Goal: Information Seeking & Learning: Check status

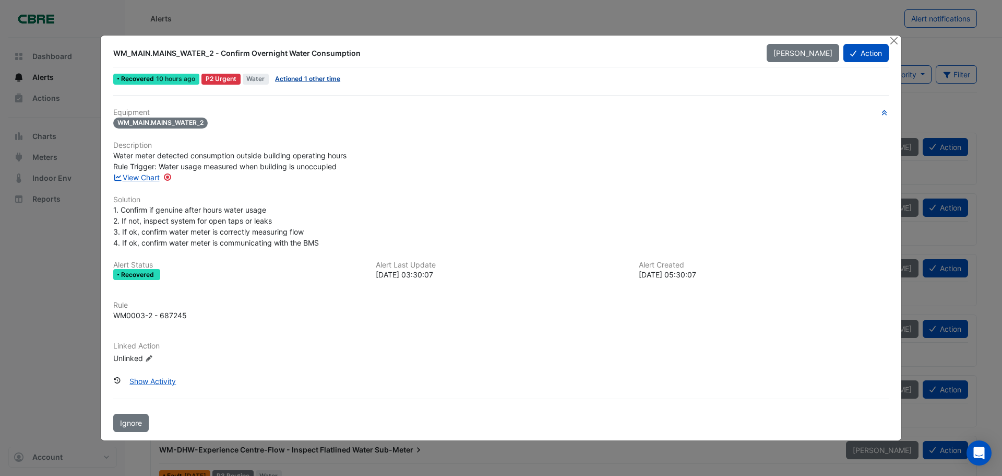
drag, startPoint x: 317, startPoint y: 76, endPoint x: 370, endPoint y: 116, distance: 66.3
click at [317, 76] on link "Actioned 1 other time" at bounding box center [307, 79] width 65 height 8
click at [152, 176] on link "View Chart" at bounding box center [136, 177] width 46 height 9
click at [892, 43] on button "Close" at bounding box center [894, 41] width 11 height 11
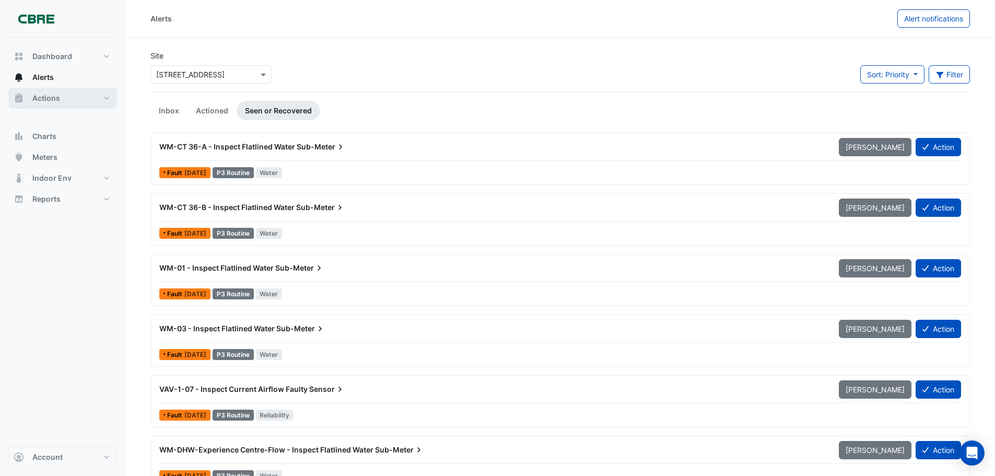
click at [29, 94] on button "Actions" at bounding box center [62, 98] width 109 height 21
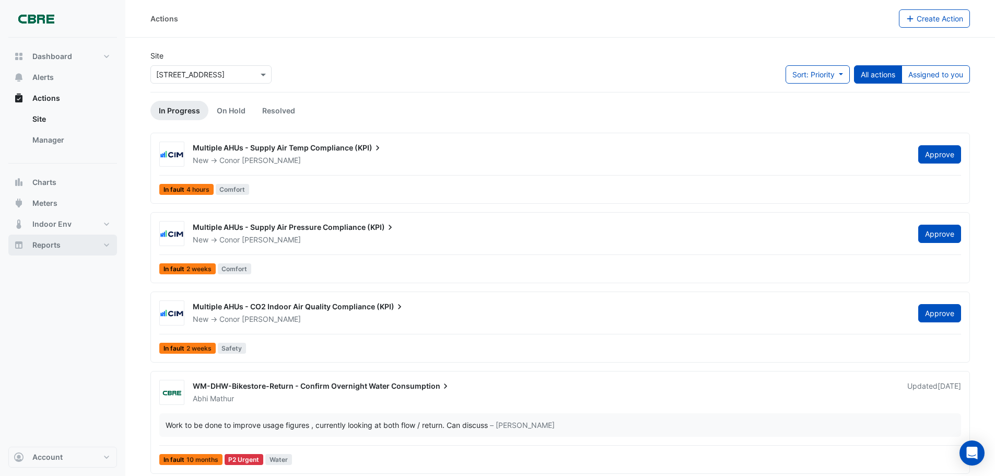
click at [27, 245] on button "Reports" at bounding box center [62, 244] width 109 height 21
select select "***"
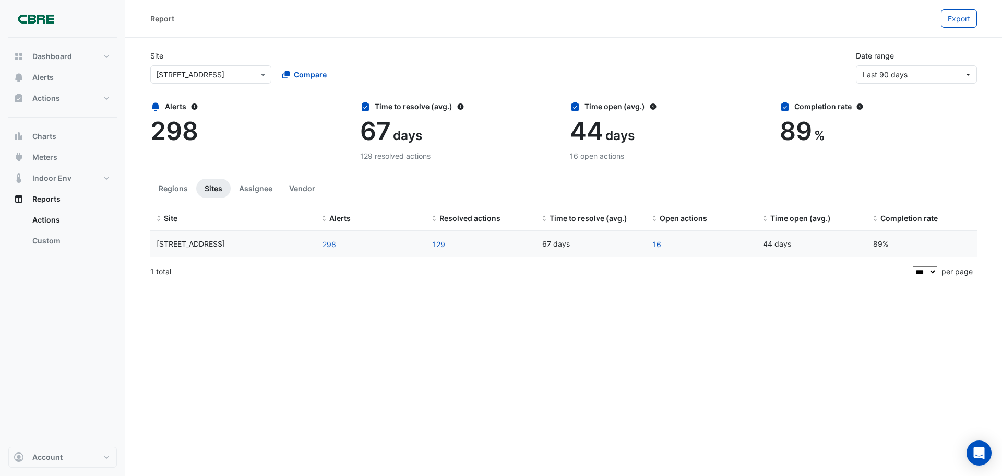
drag, startPoint x: 657, startPoint y: 245, endPoint x: 608, endPoint y: 253, distance: 50.1
click at [657, 245] on link "16" at bounding box center [657, 244] width 9 height 12
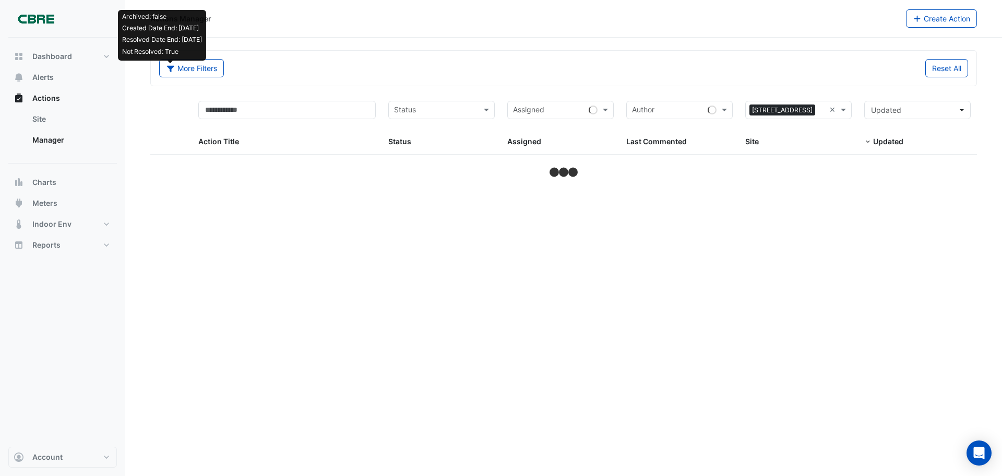
select select "***"
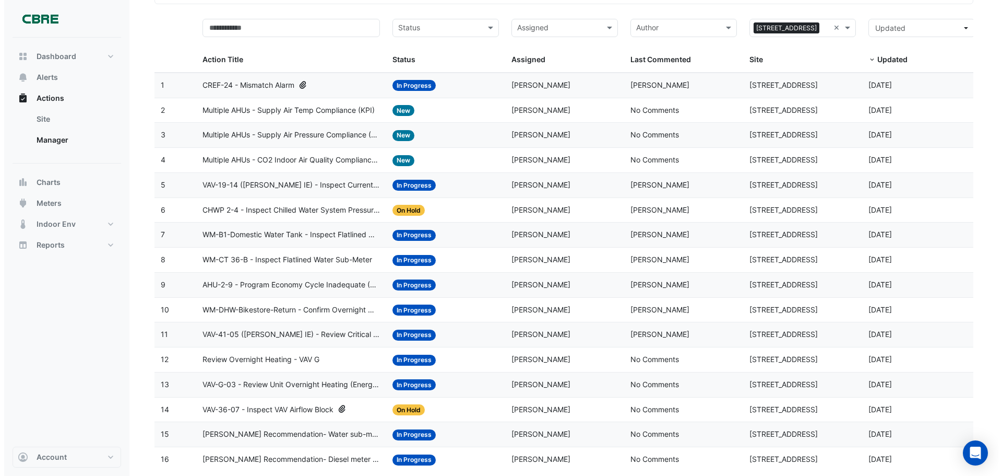
scroll to position [106, 0]
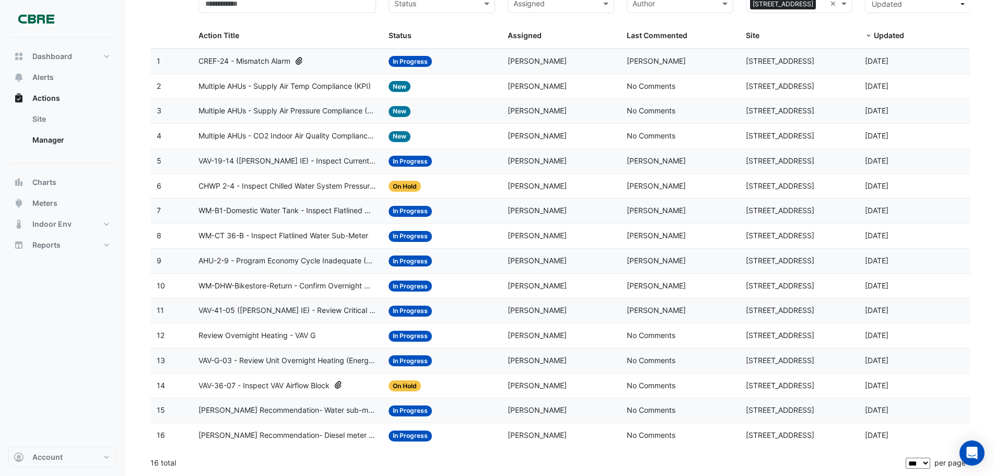
click at [259, 80] on span "Multiple AHUs - Supply Air Temp Compliance (KPI)" at bounding box center [284, 86] width 172 height 12
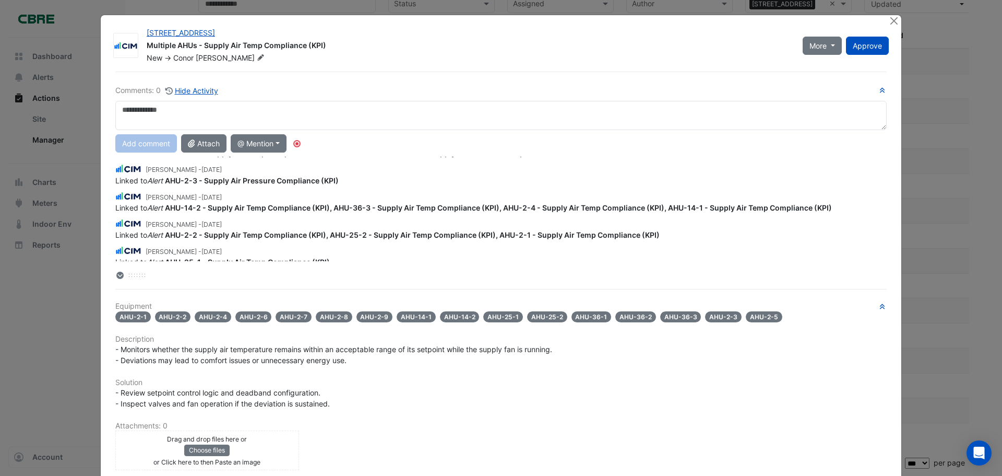
scroll to position [0, 0]
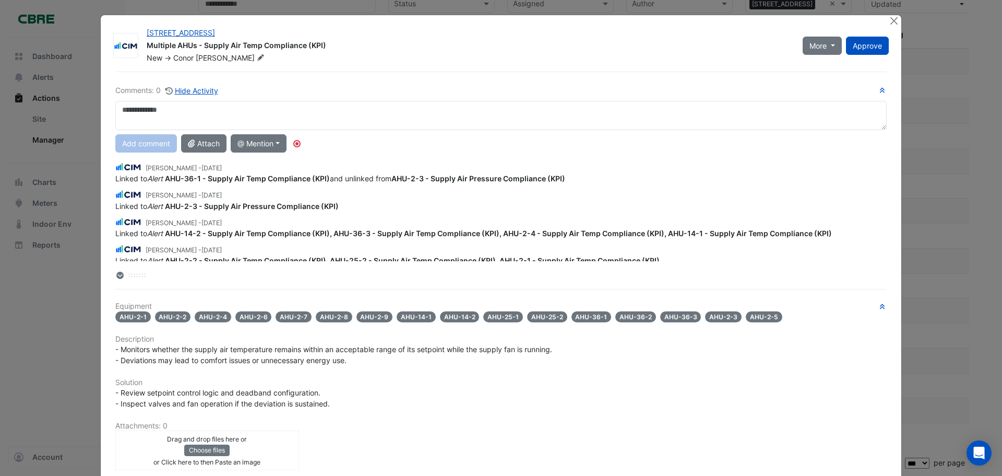
click at [929, 102] on ngb-modal-window "[STREET_ADDRESS] Multiple AHUs - Supply Air Temp Compliance (KPI) New -> [PERSO…" at bounding box center [501, 238] width 1002 height 476
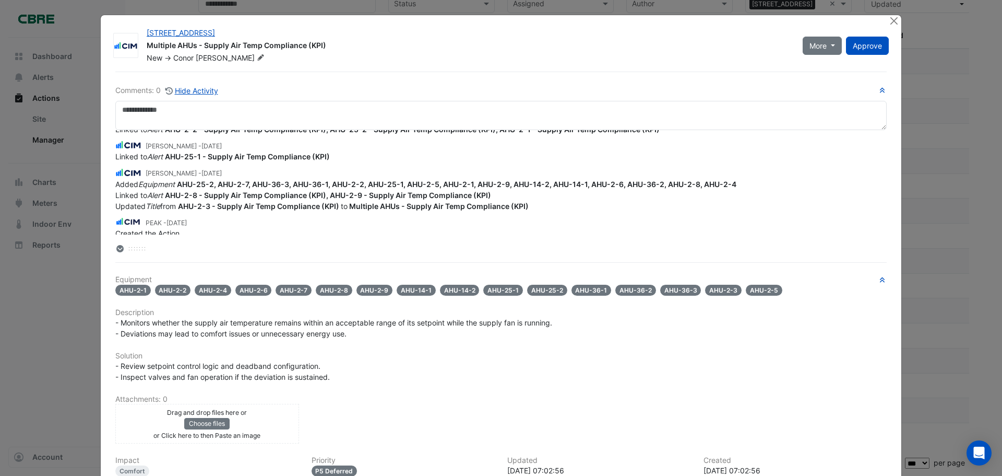
scroll to position [109, 0]
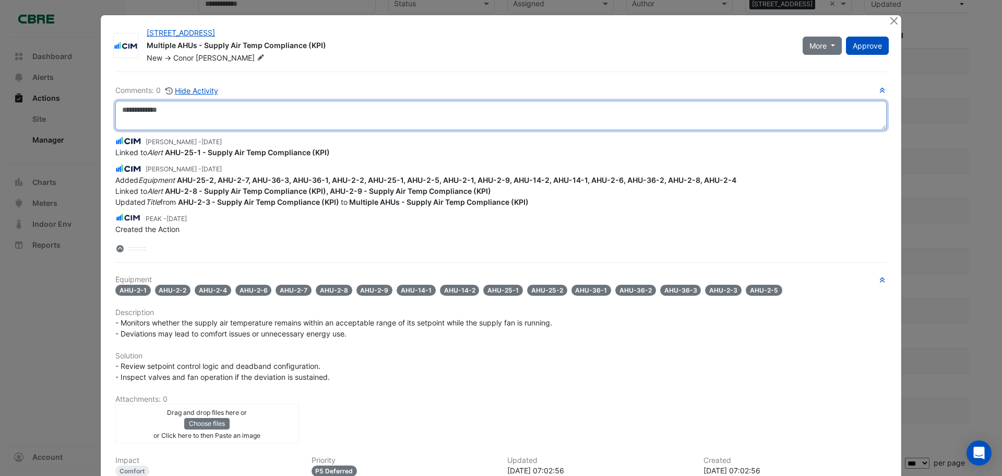
click at [873, 115] on textarea at bounding box center [501, 115] width 772 height 29
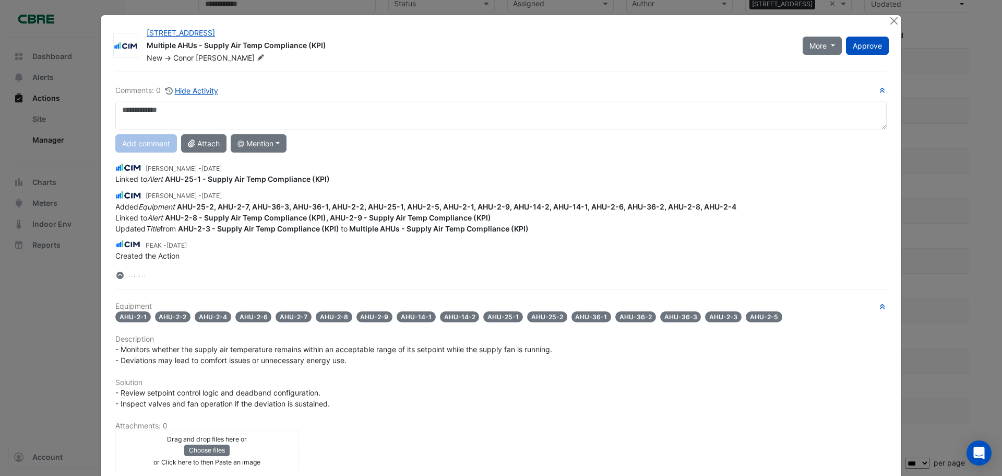
click at [422, 166] on div "[PERSON_NAME] - [DATE]" at bounding box center [501, 167] width 772 height 12
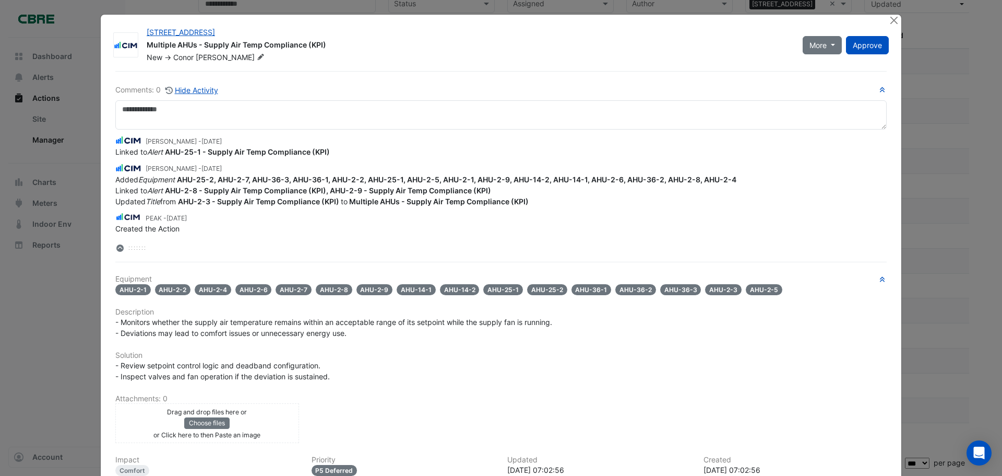
scroll to position [0, 0]
click at [889, 20] on button "Close" at bounding box center [894, 20] width 11 height 11
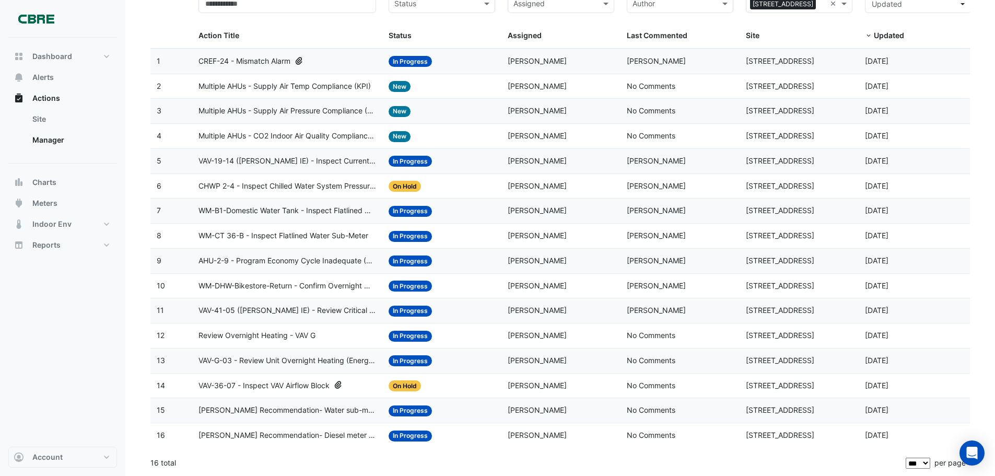
click at [299, 284] on span "WM-DHW-Bikestore-Return - Confirm Overnight Water Consumption" at bounding box center [287, 286] width 178 height 12
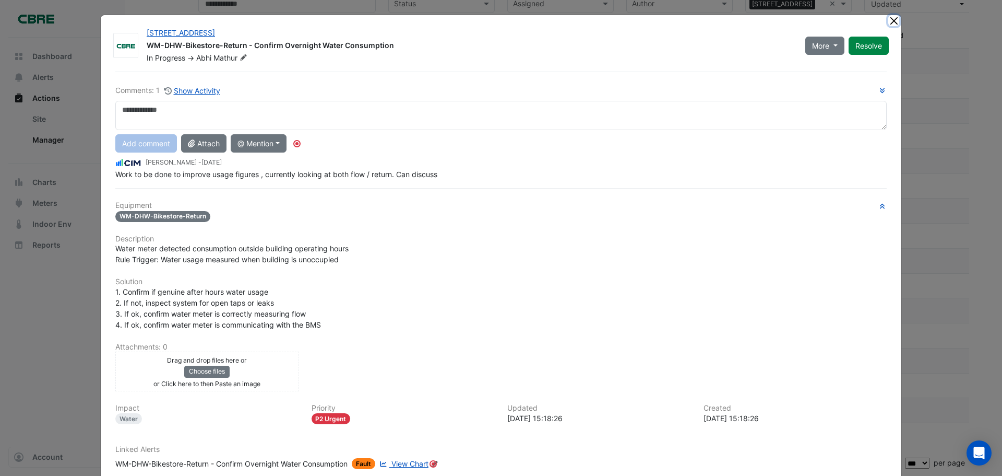
click at [889, 19] on button "Close" at bounding box center [894, 20] width 11 height 11
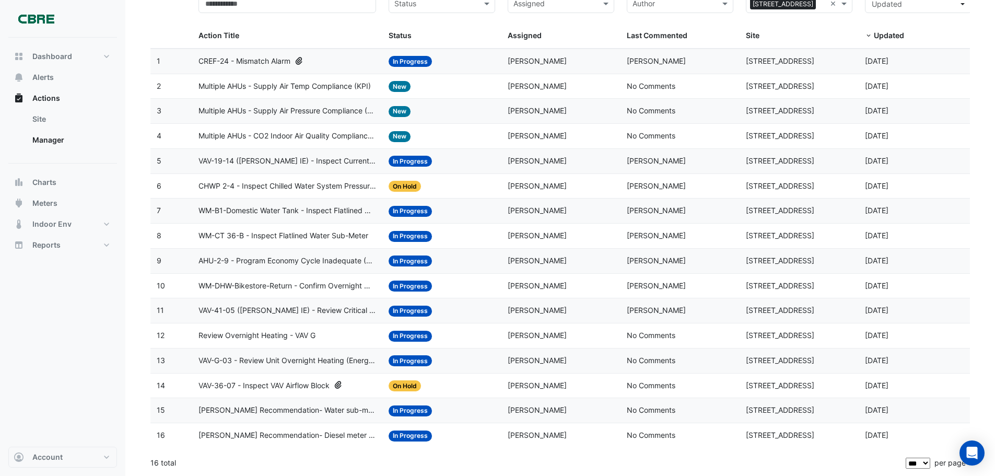
click at [264, 304] on span "VAV-41-05 ([PERSON_NAME] IE) - Review Critical Sensor Outside Range" at bounding box center [287, 310] width 178 height 12
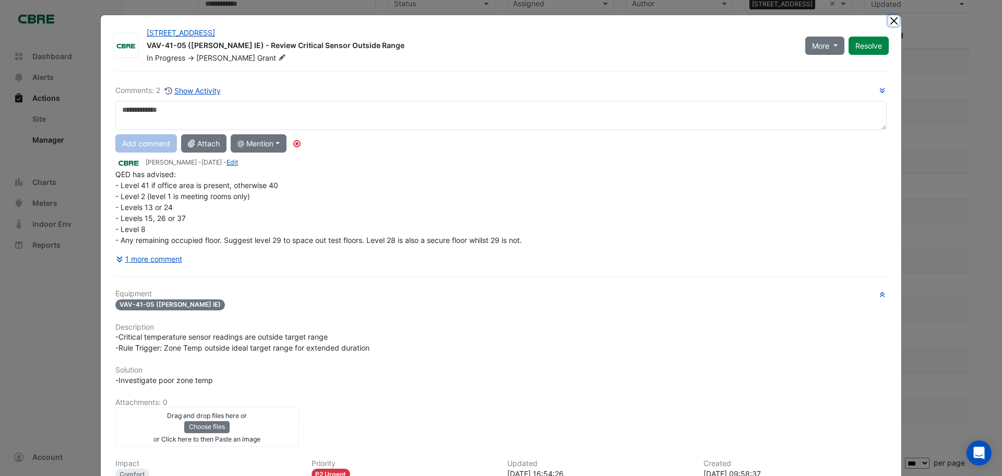
click at [891, 22] on button "Close" at bounding box center [894, 20] width 11 height 11
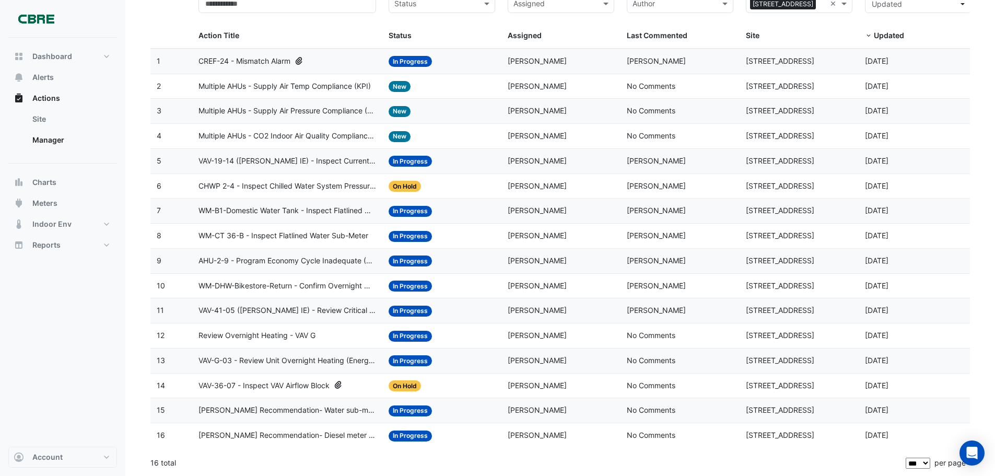
click at [399, 160] on span "In Progress" at bounding box center [409, 161] width 43 height 11
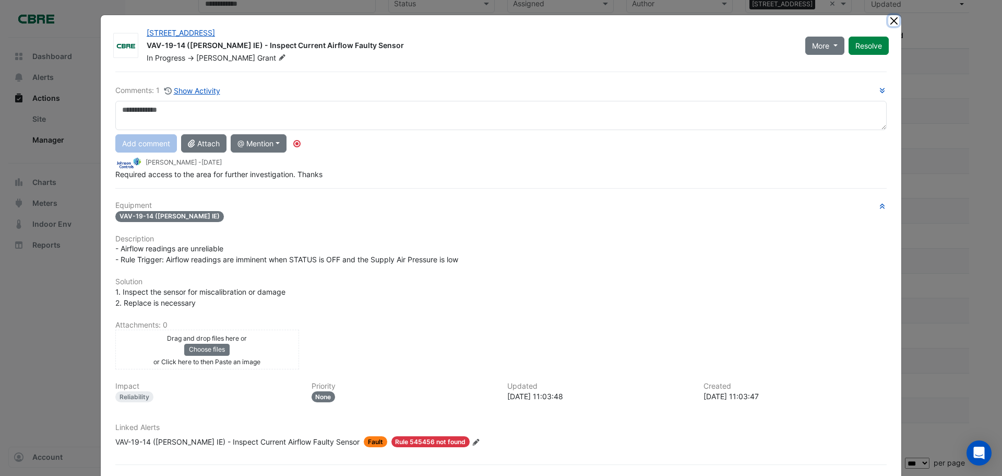
click at [891, 21] on button "Close" at bounding box center [894, 20] width 11 height 11
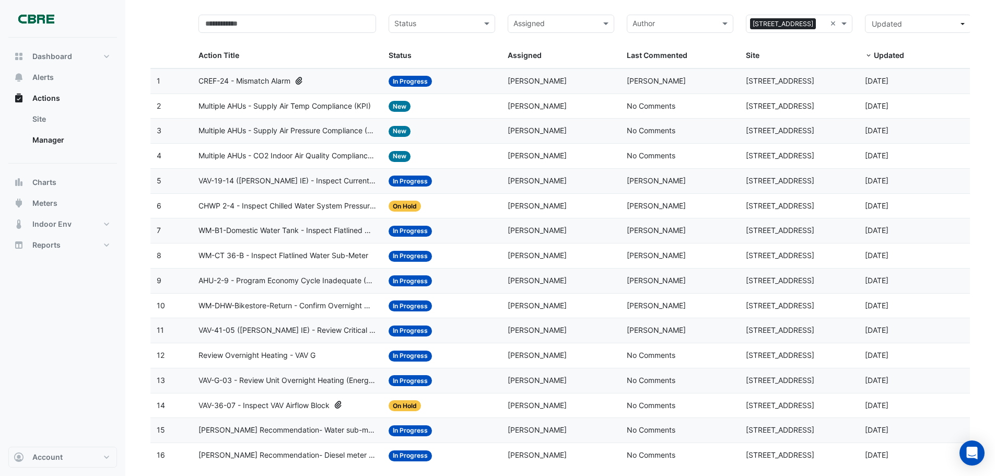
scroll to position [106, 0]
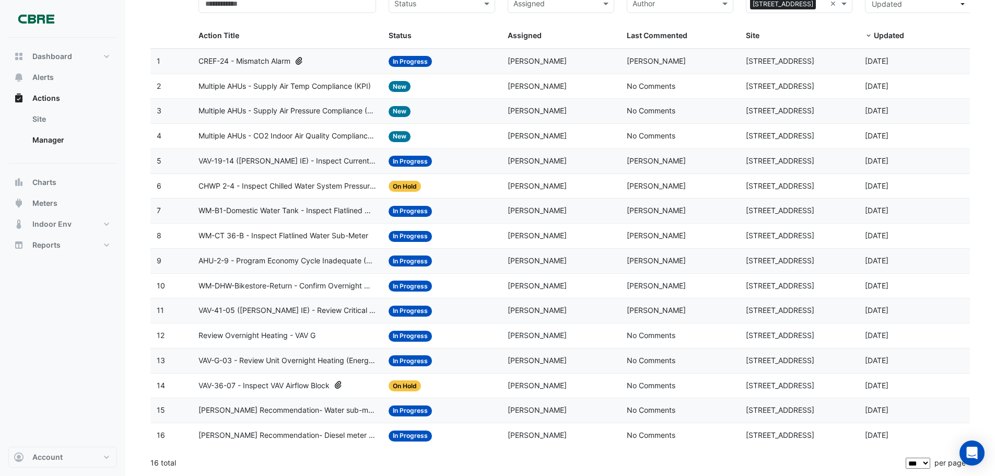
click at [343, 406] on span "[PERSON_NAME] Recommendation- Water sub-meter validation" at bounding box center [287, 410] width 178 height 12
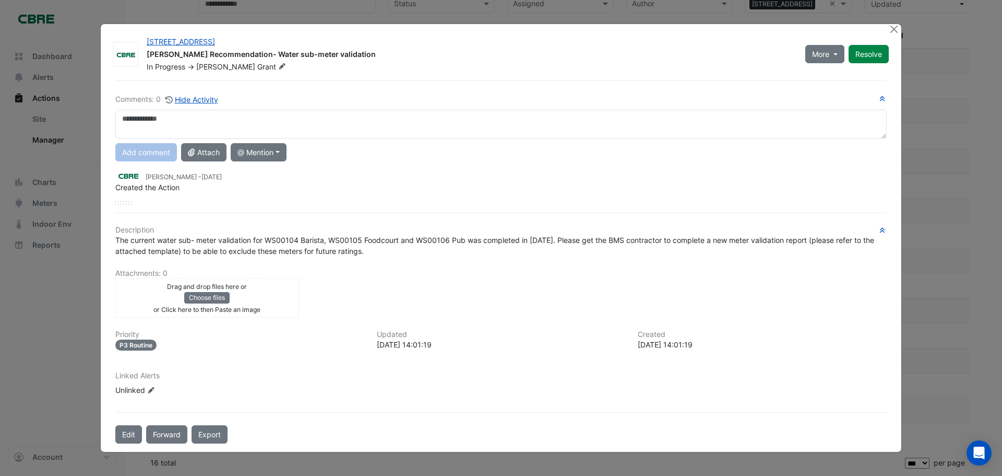
click at [198, 124] on textarea at bounding box center [501, 124] width 772 height 29
click at [894, 33] on button "Close" at bounding box center [894, 29] width 11 height 11
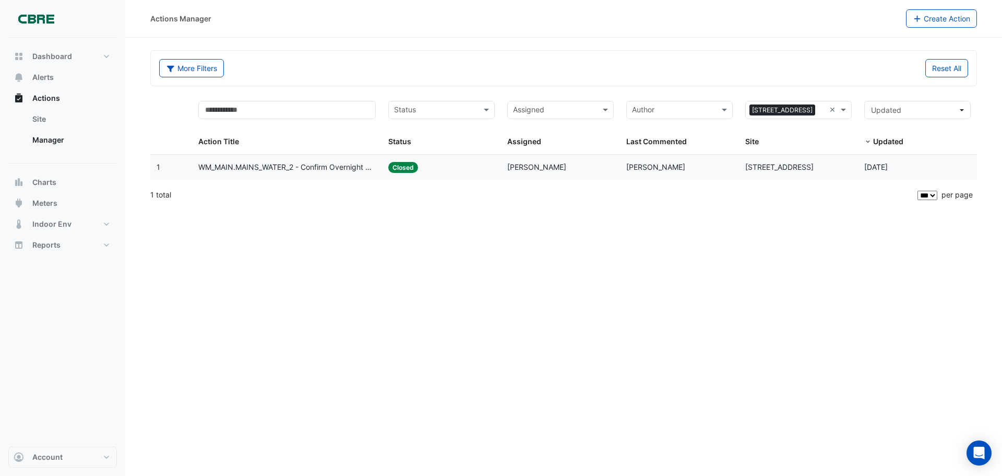
select select "***"
click at [337, 168] on span "WM_MAIN.MAINS_WATER_2 - Confirm Overnight Water Consumption" at bounding box center [287, 167] width 178 height 12
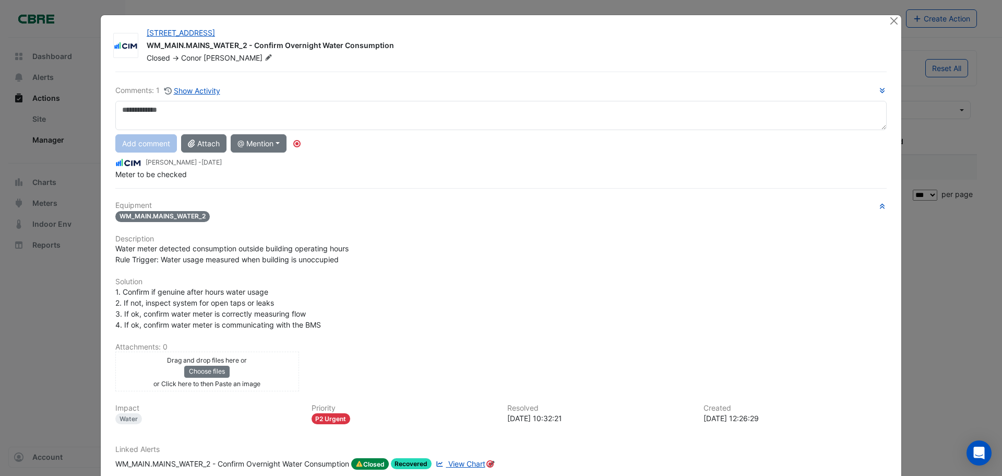
click at [936, 96] on ngb-modal-window "242 Exhibition Street WM_MAIN.MAINS_WATER_2 - Confirm Overnight Water Consumpti…" at bounding box center [501, 238] width 1002 height 476
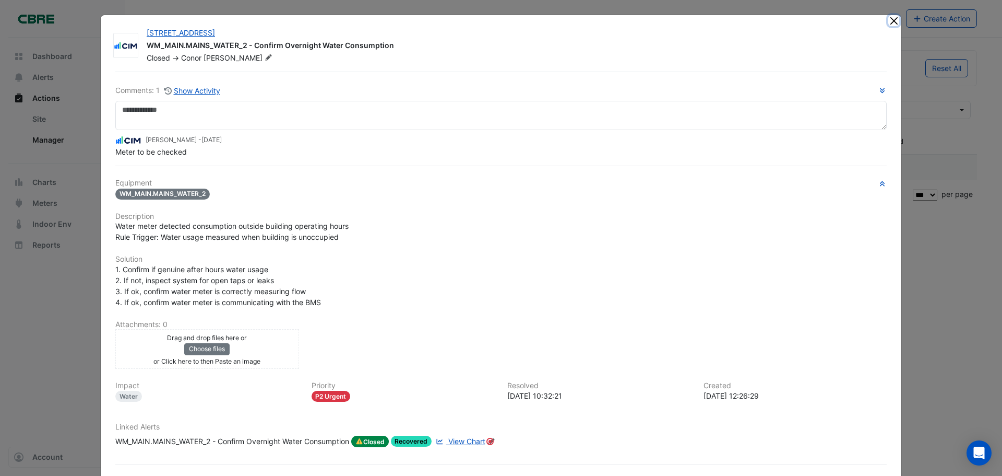
click at [889, 20] on button "Close" at bounding box center [894, 20] width 11 height 11
